Goal: Transaction & Acquisition: Purchase product/service

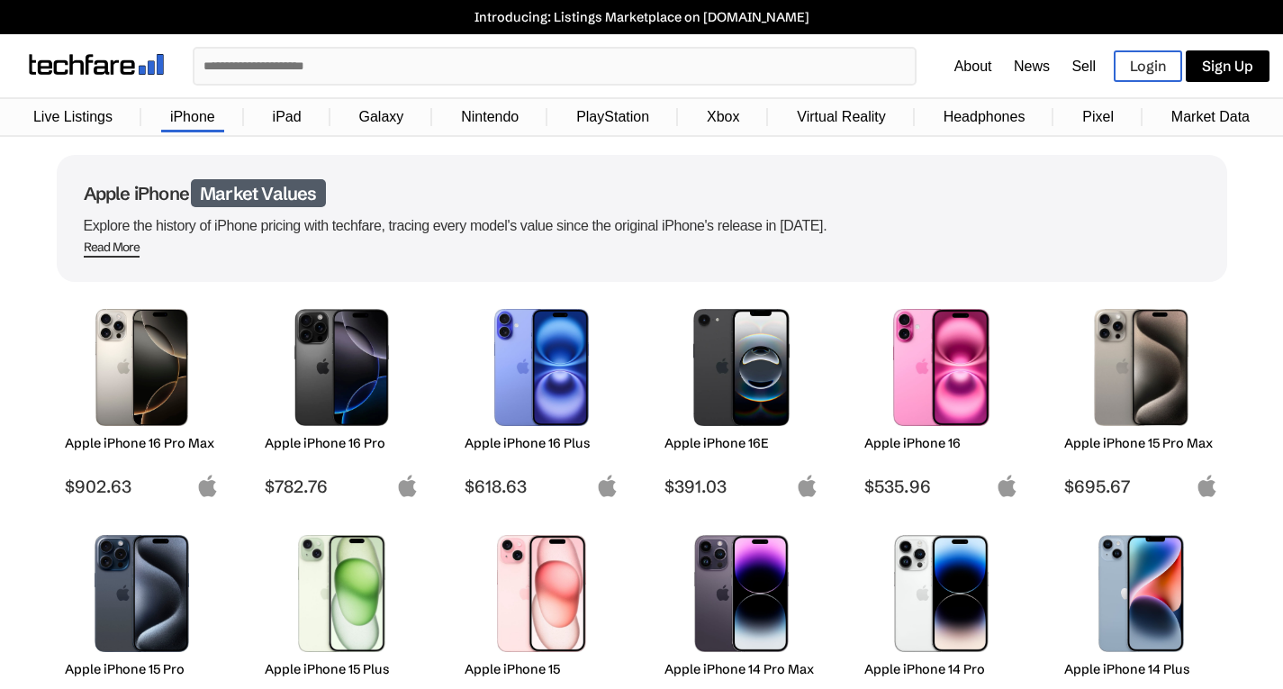
click at [134, 358] on img at bounding box center [141, 367] width 127 height 117
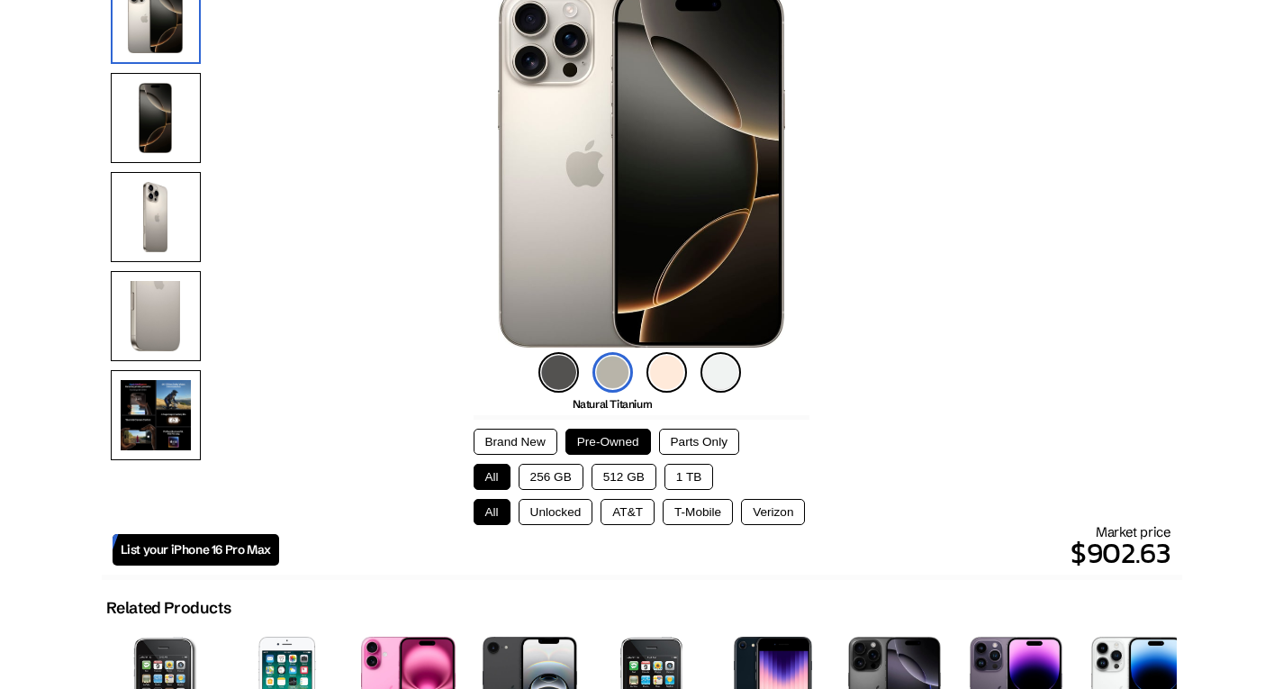
scroll to position [212, 0]
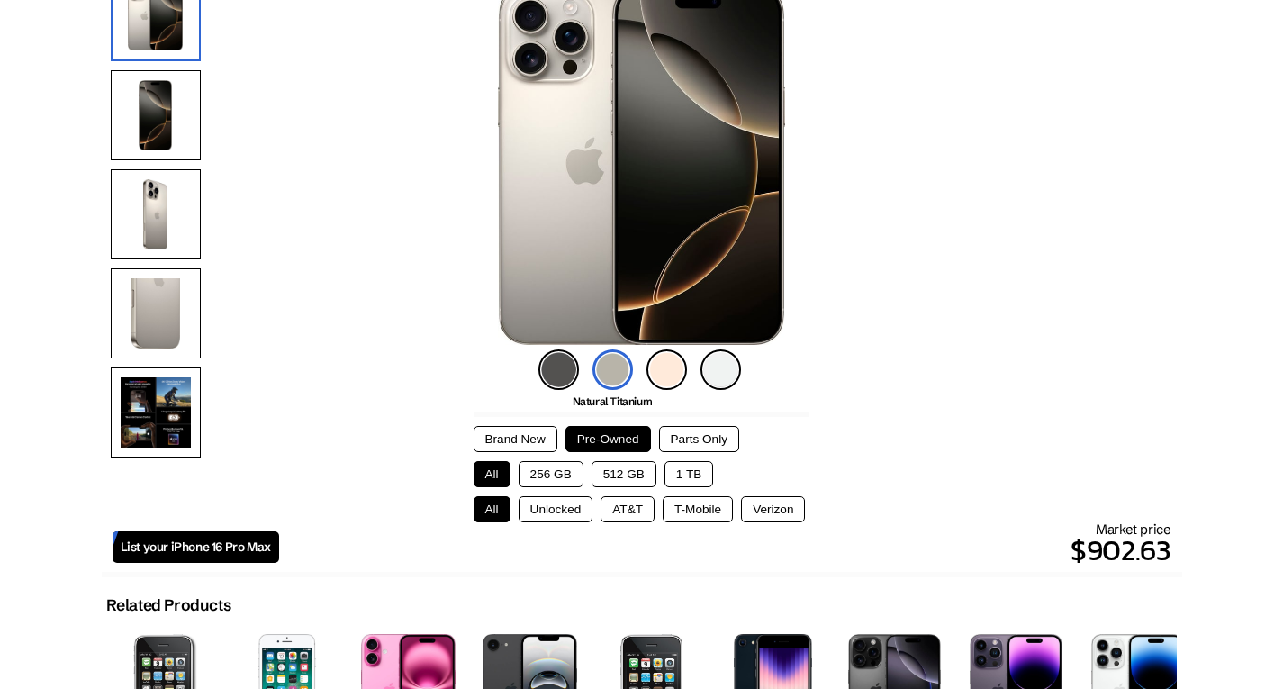
click at [688, 478] on button "1 TB" at bounding box center [689, 474] width 49 height 26
click at [553, 509] on button "Unlocked" at bounding box center [556, 509] width 75 height 26
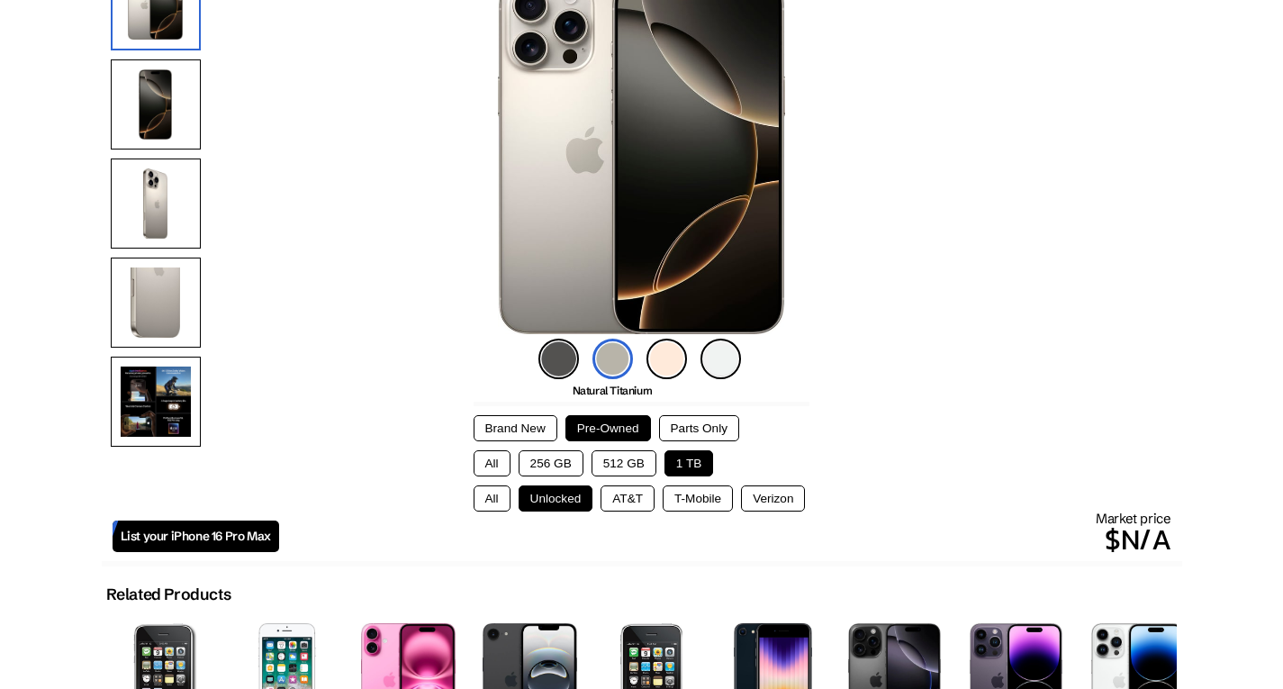
scroll to position [225, 0]
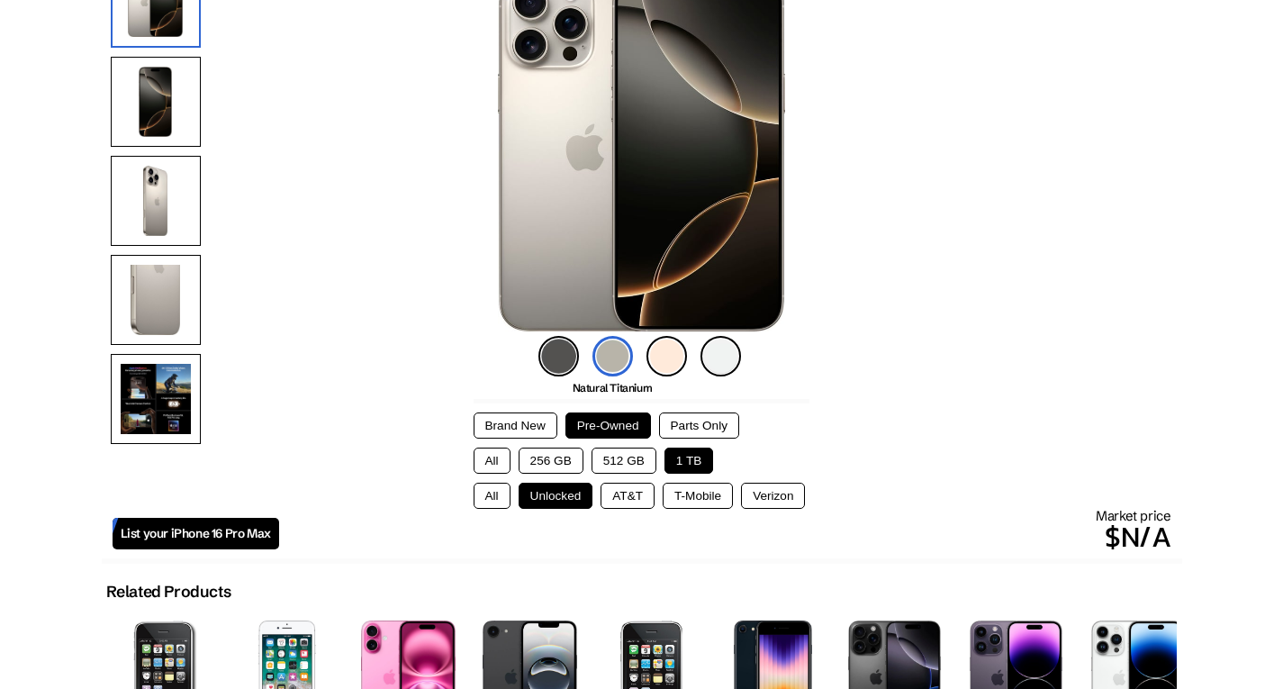
click at [599, 357] on img at bounding box center [613, 356] width 41 height 41
click at [666, 355] on img at bounding box center [667, 356] width 41 height 41
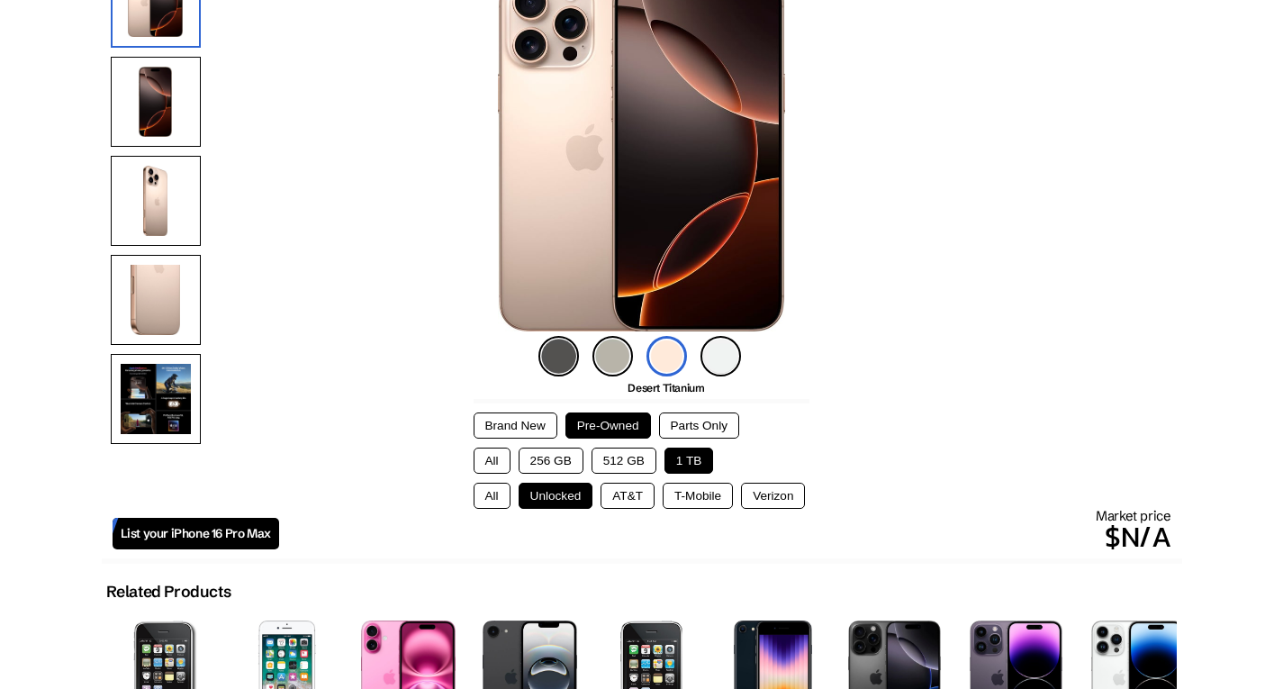
click at [557, 358] on img at bounding box center [559, 356] width 41 height 41
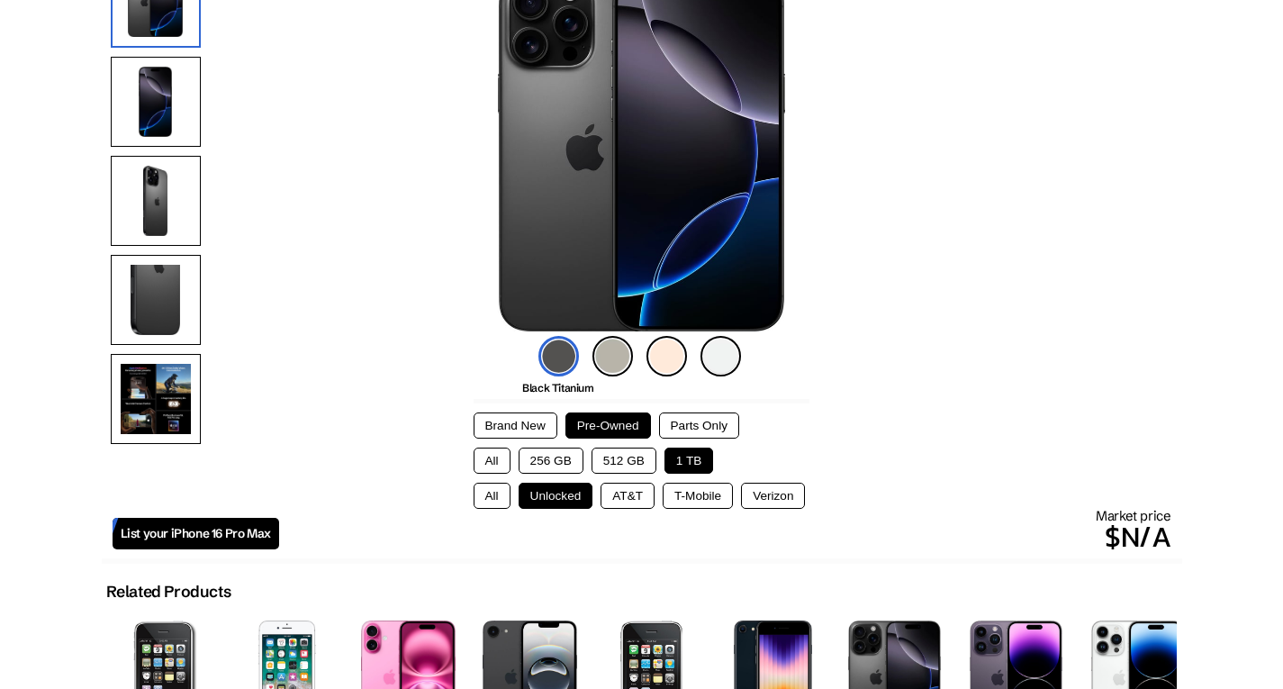
click at [613, 358] on img at bounding box center [613, 356] width 41 height 41
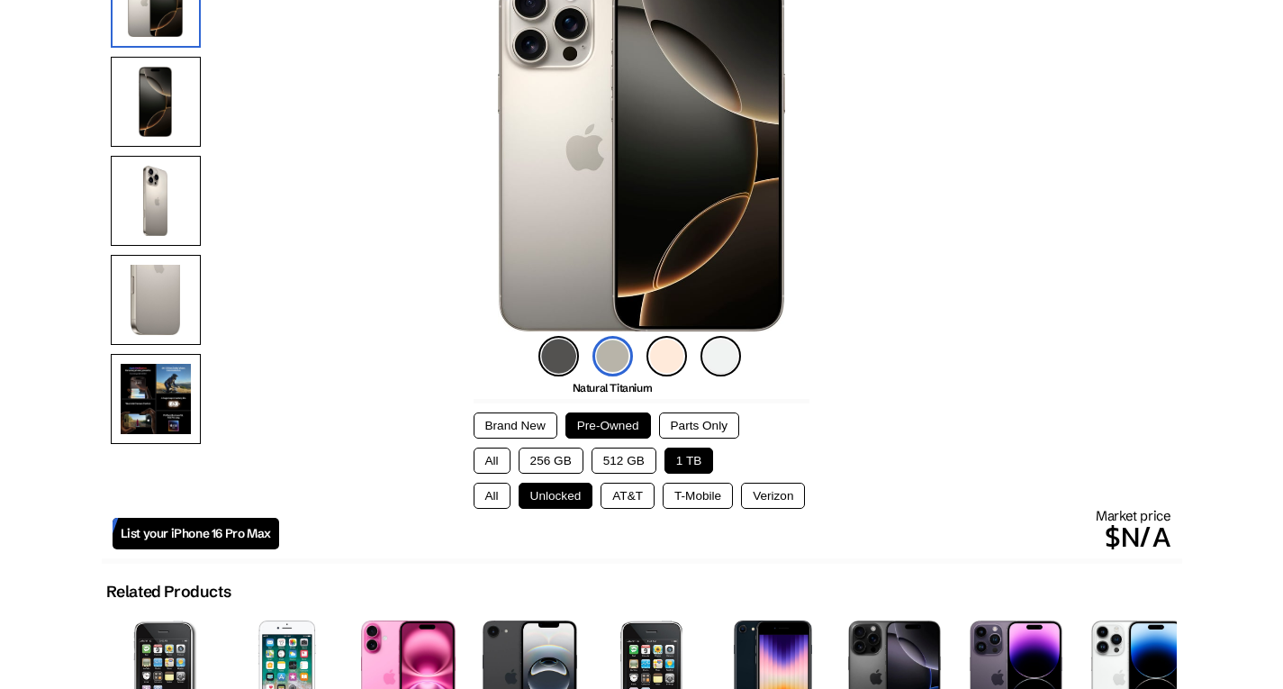
click at [720, 357] on img at bounding box center [721, 356] width 41 height 41
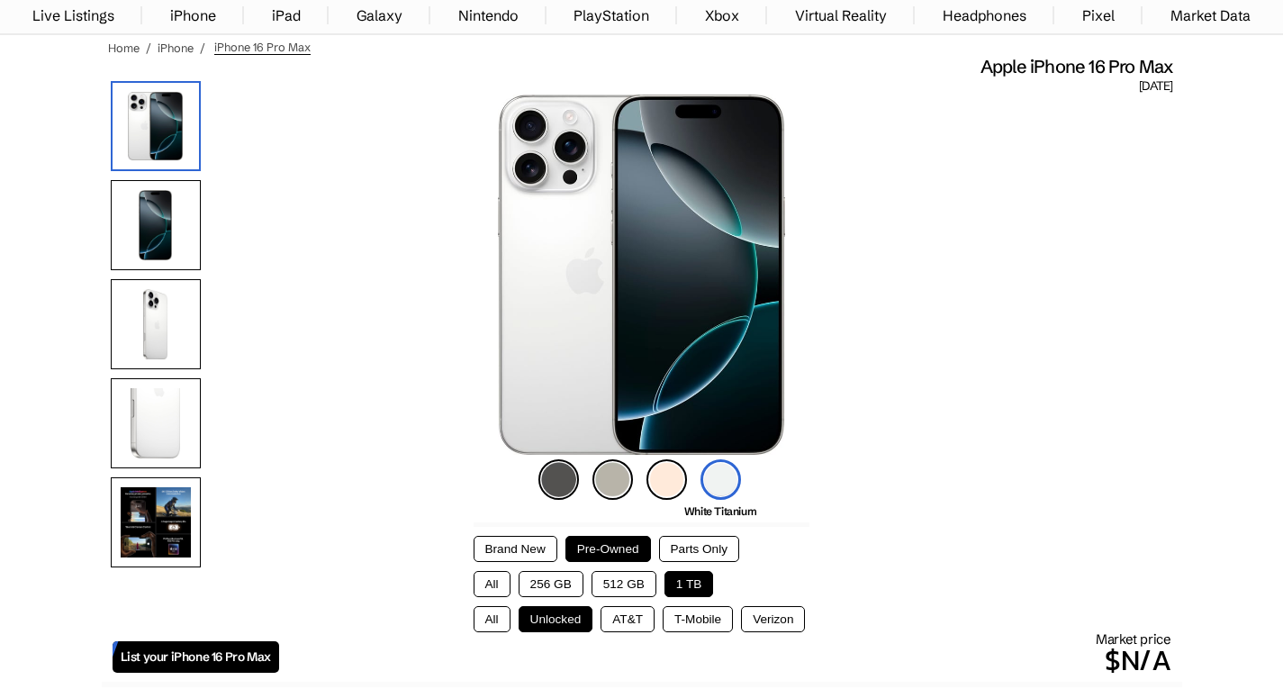
scroll to position [0, 0]
